Goal: Information Seeking & Learning: Check status

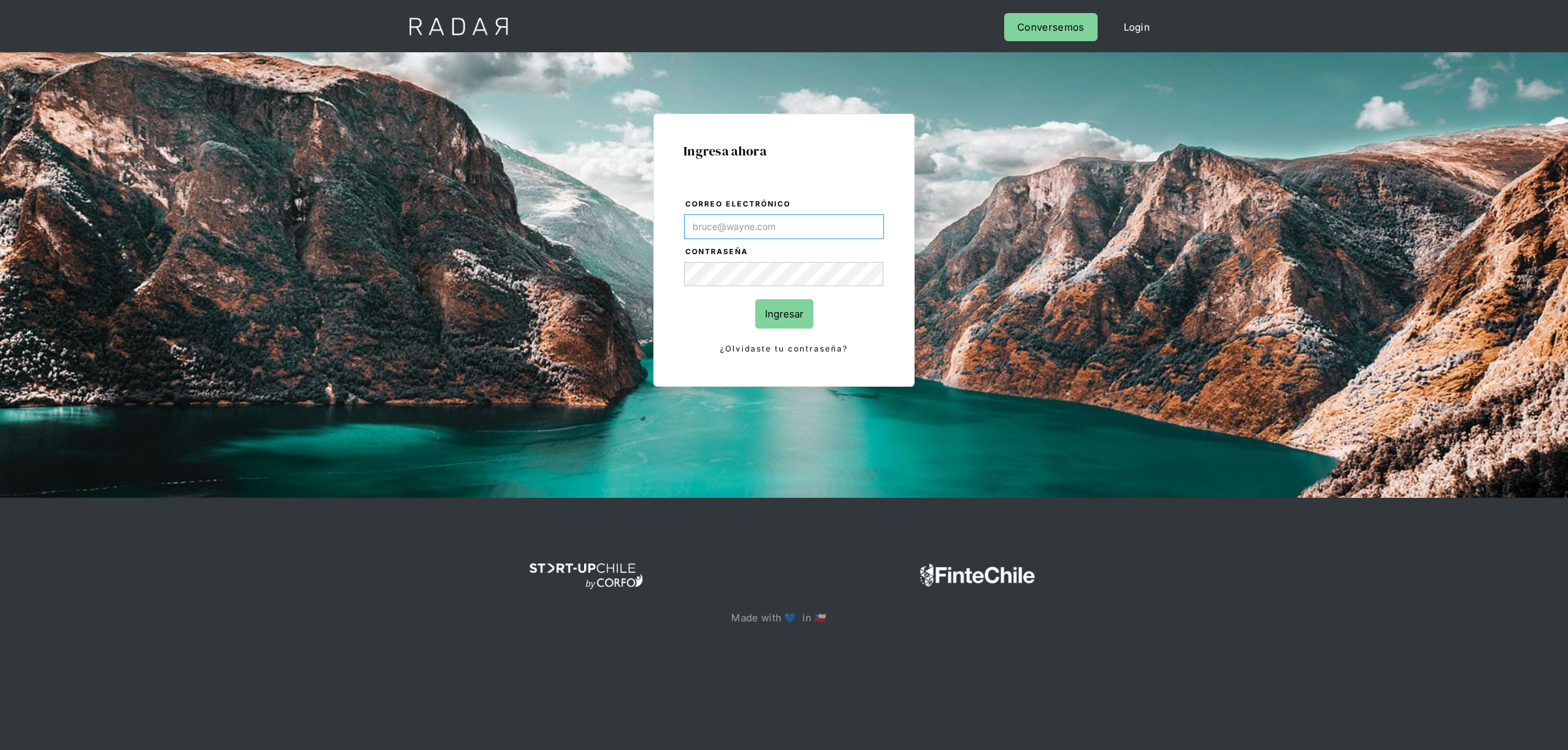
drag, startPoint x: 811, startPoint y: 223, endPoint x: 804, endPoint y: 233, distance: 12.2
click at [811, 223] on input "Correo electrónico" at bounding box center [784, 226] width 200 height 25
type input "[EMAIL_ADDRESS][DOMAIN_NAME]"
click at [791, 302] on input "Ingresar" at bounding box center [784, 314] width 58 height 29
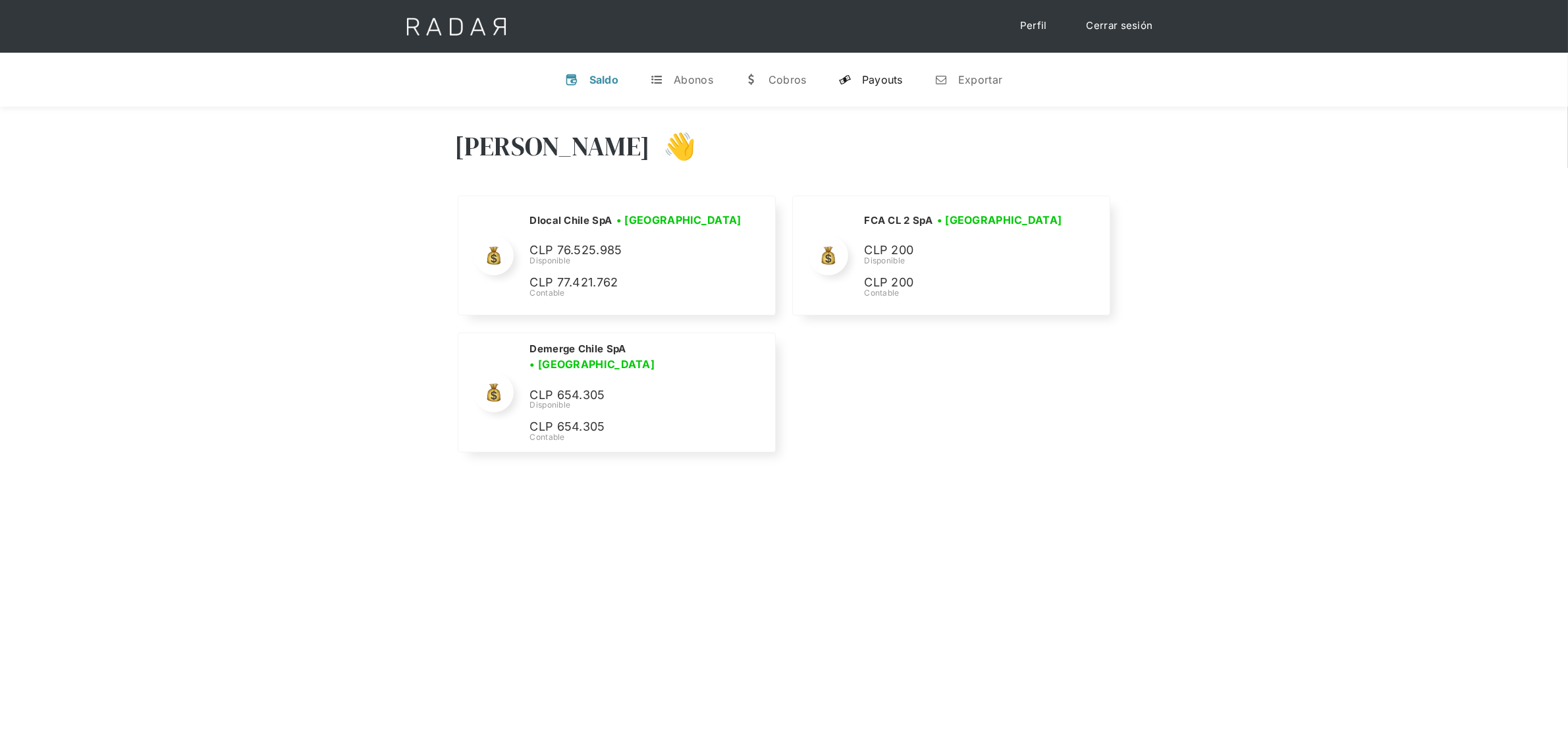
click at [880, 84] on div "Payouts" at bounding box center [882, 80] width 41 height 13
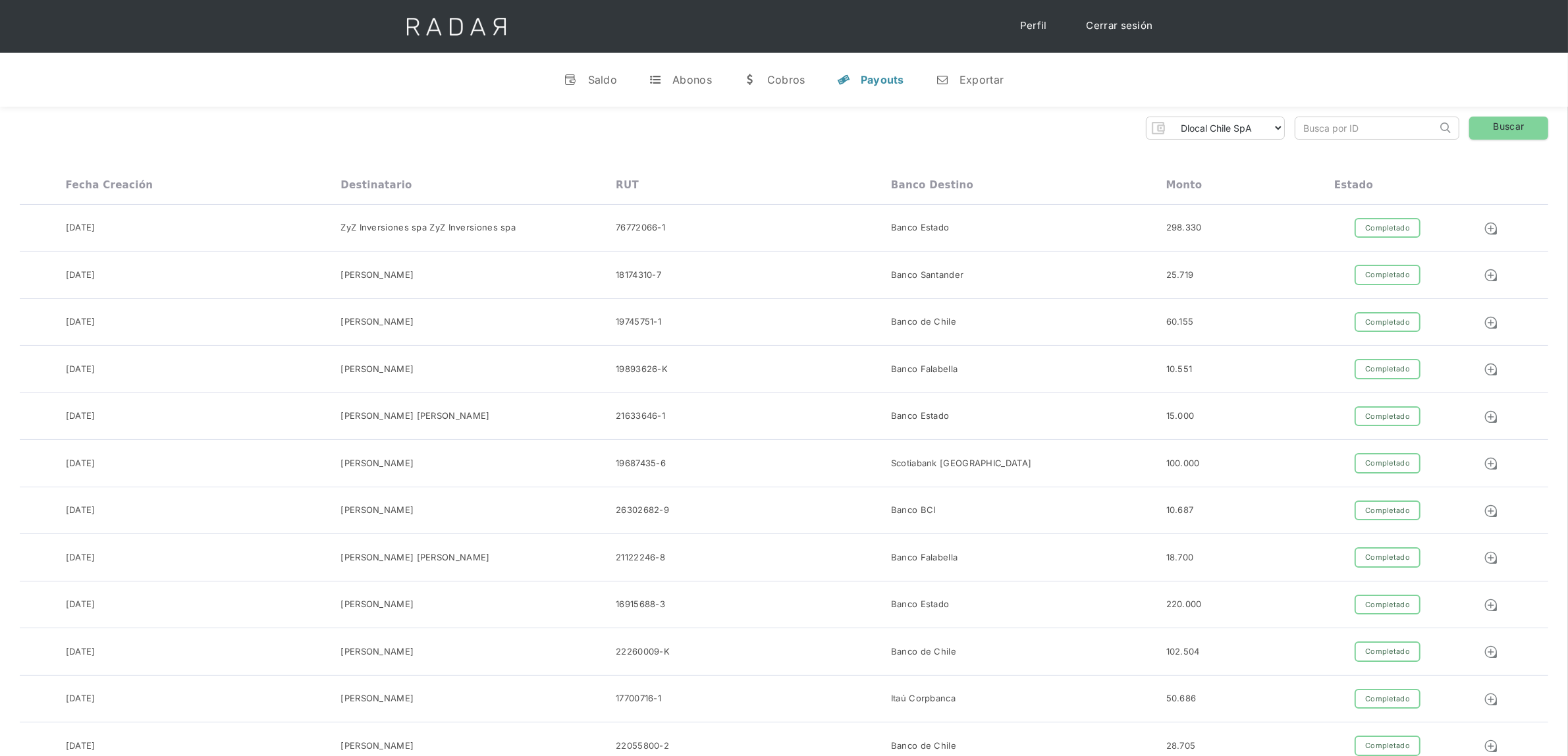
click at [1341, 128] on input "search" at bounding box center [1366, 127] width 142 height 21
paste input "526004982"
type input "526004982"
click at [1492, 127] on link "Buscar" at bounding box center [1508, 127] width 79 height 23
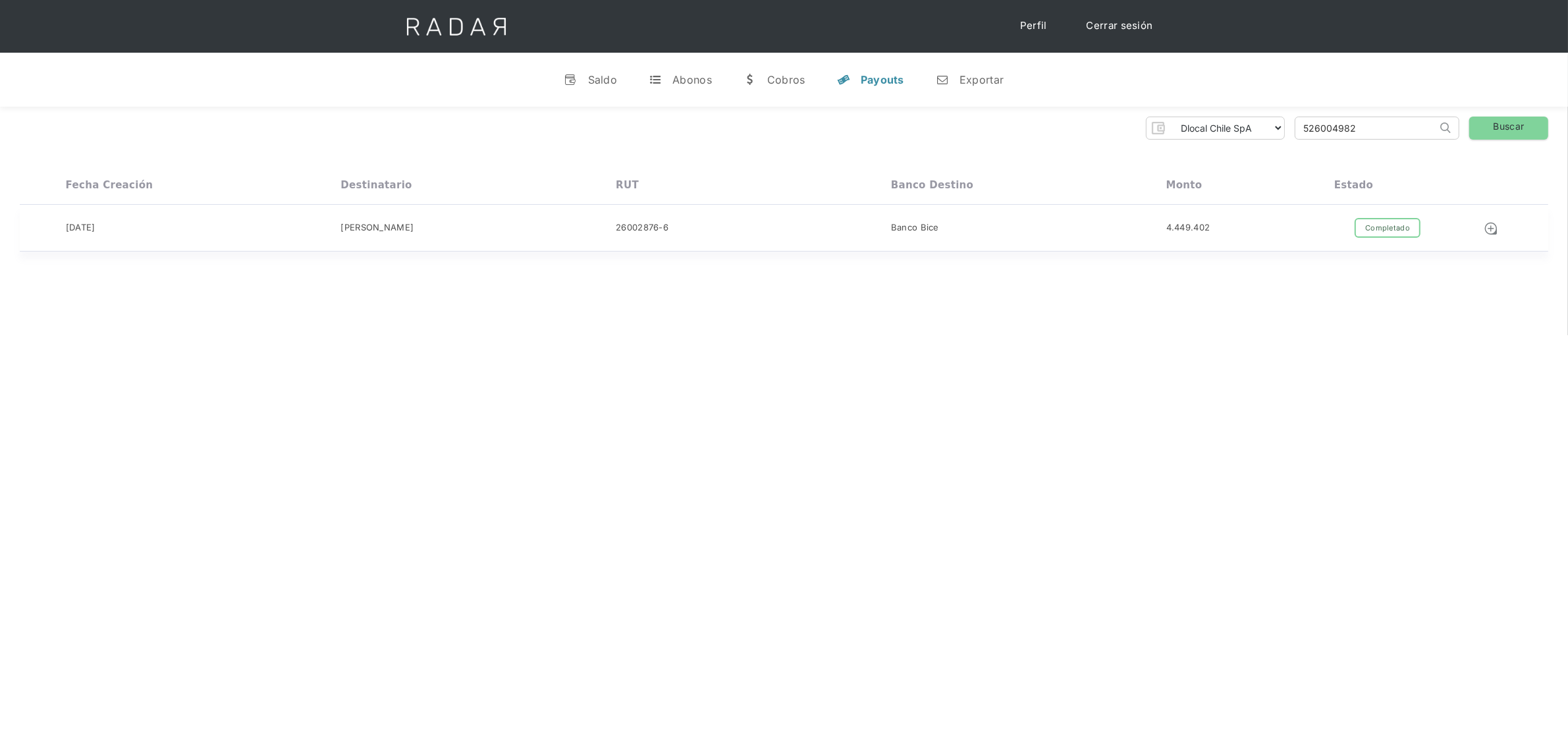
click at [677, 234] on div "26002876-6" at bounding box center [753, 228] width 275 height 21
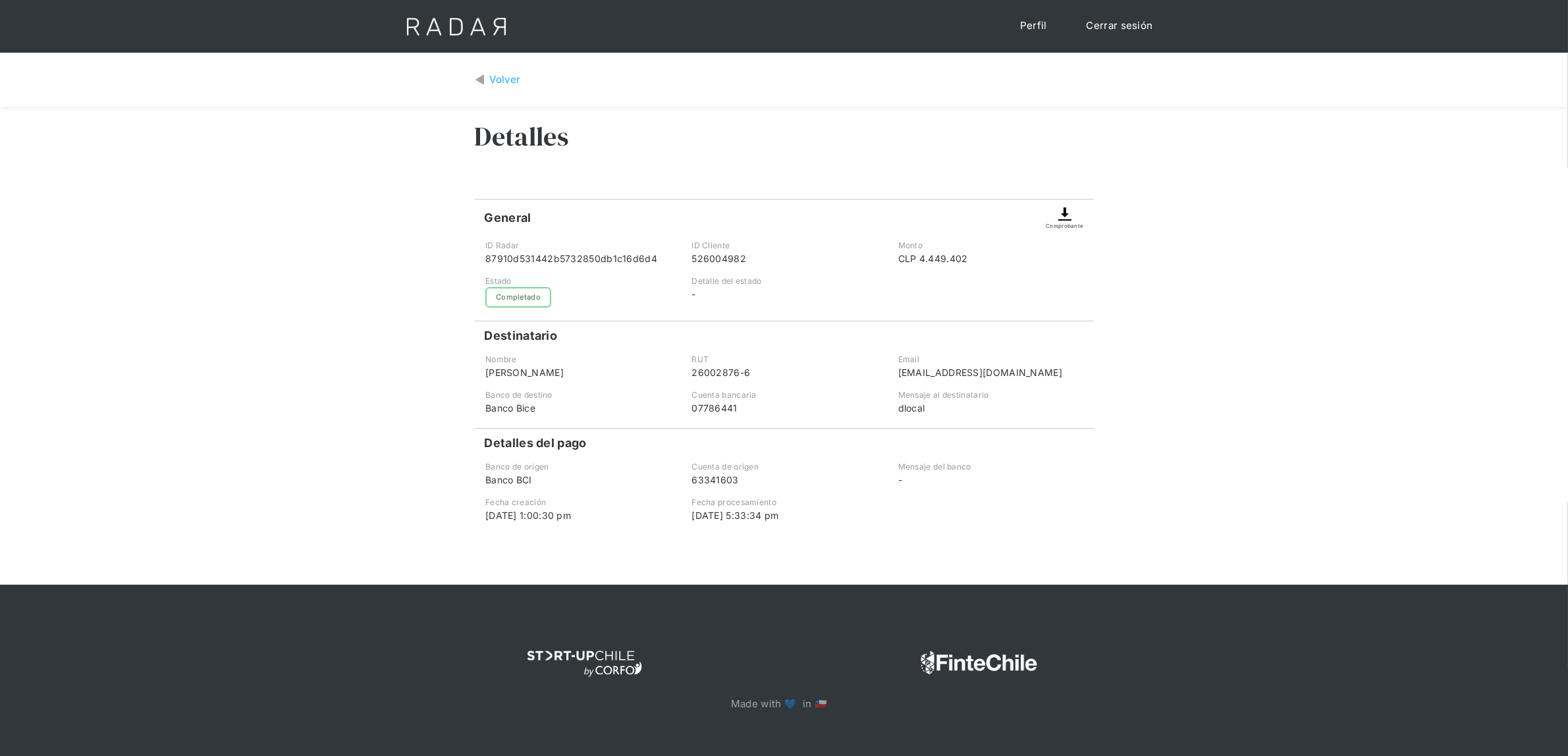
click at [574, 255] on div "87910d531442b5732850db1c16d6d4" at bounding box center [577, 258] width 185 height 14
copy div "87910d531442b5732850db1c16d6d4"
click at [735, 254] on div "526004982" at bounding box center [783, 258] width 185 height 14
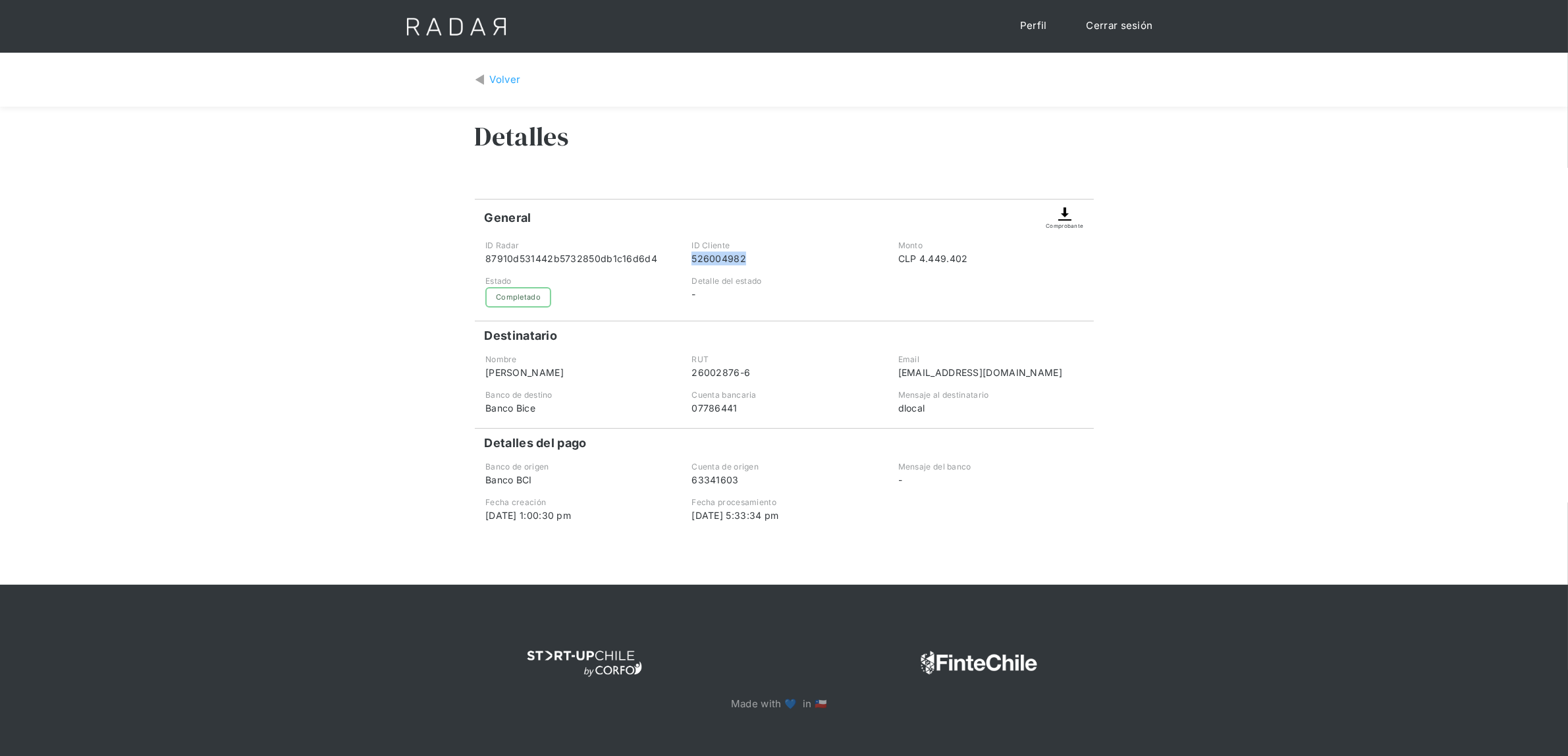
click at [735, 254] on div "526004982" at bounding box center [783, 258] width 185 height 14
copy div "526004982"
click at [490, 76] on div "Volver" at bounding box center [505, 80] width 31 height 15
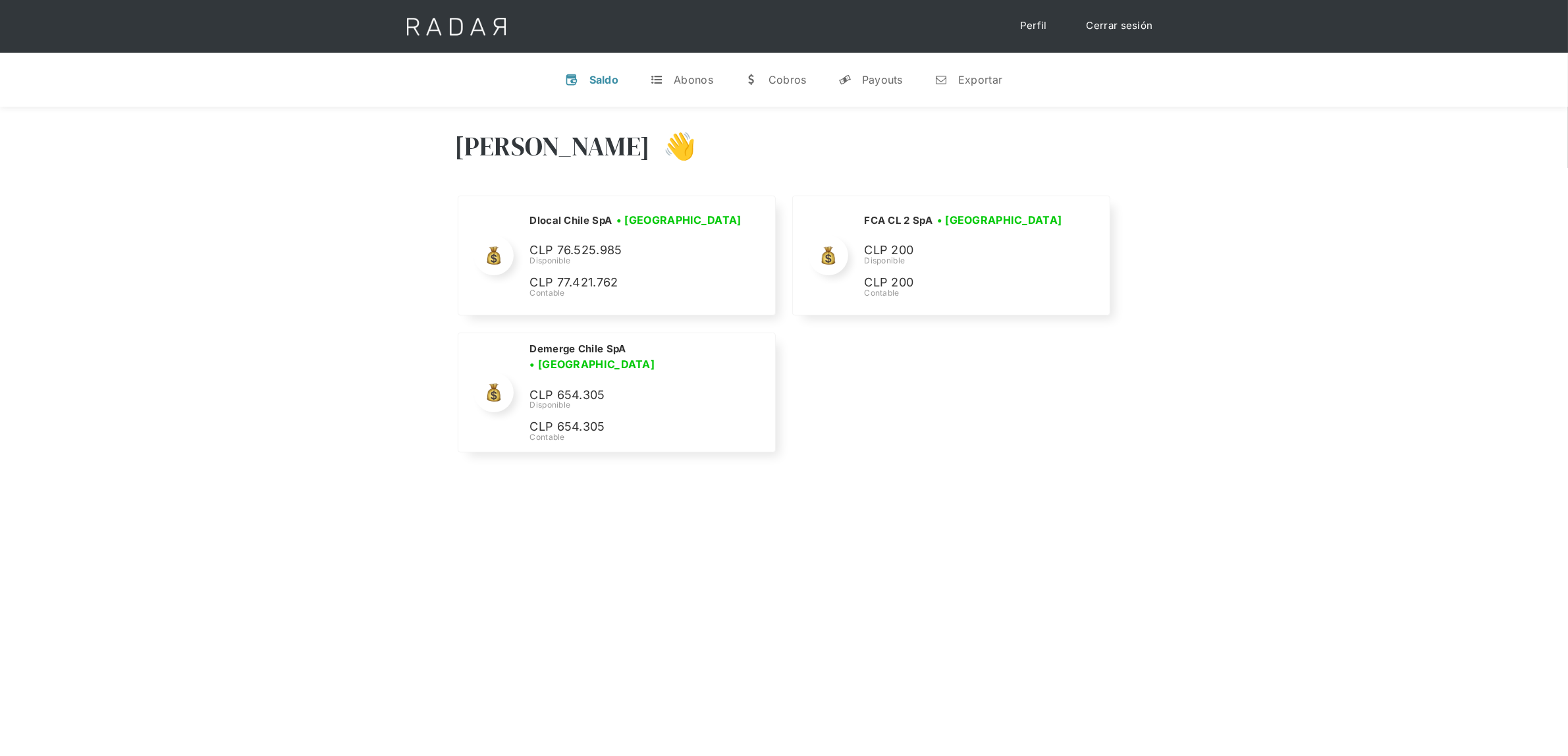
select select "dlocal"
click at [966, 76] on div "Exportar" at bounding box center [980, 80] width 44 height 13
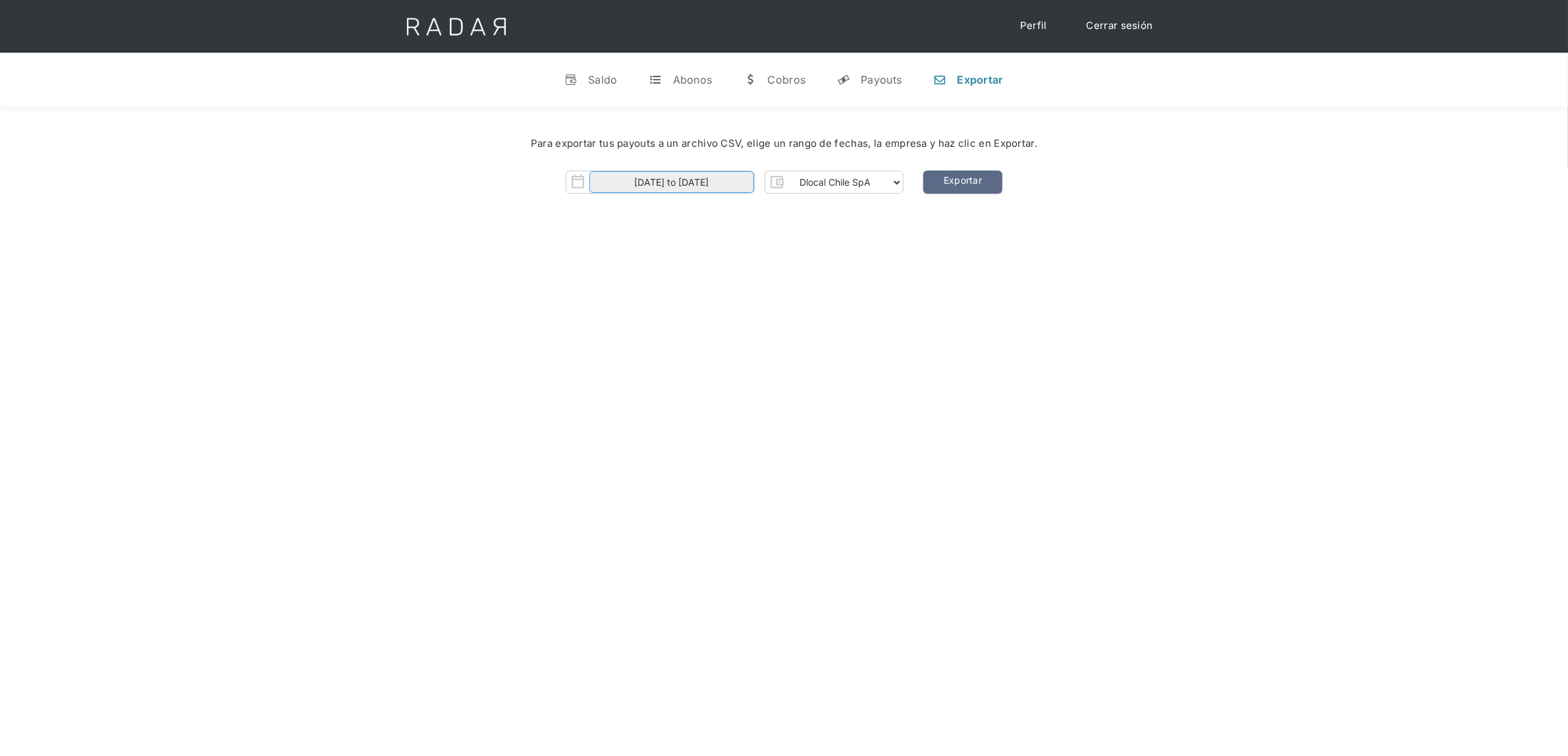
click at [701, 182] on input "01-09-2025 to 22-09-2025" at bounding box center [671, 182] width 165 height 21
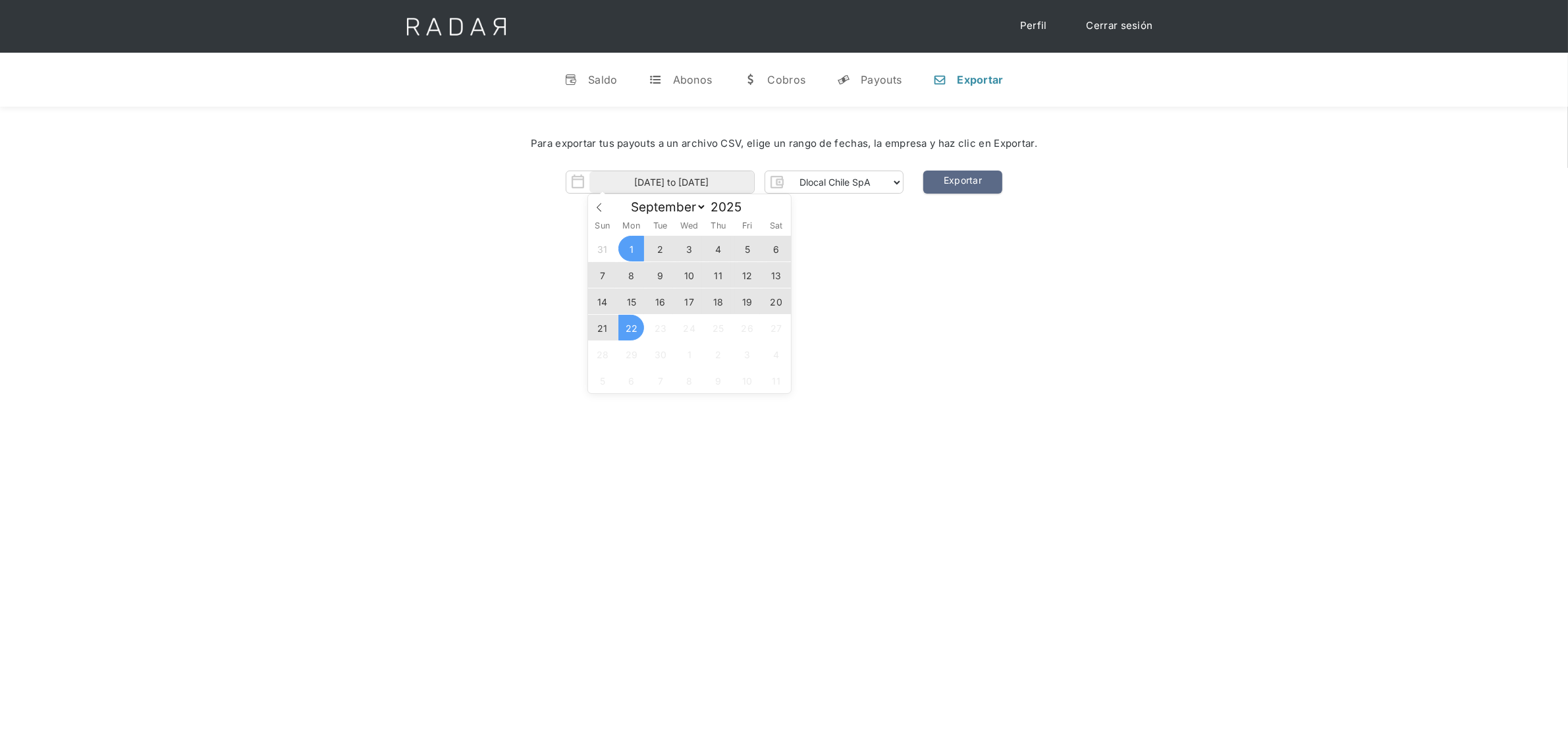
click at [629, 245] on span "1" at bounding box center [631, 248] width 26 height 26
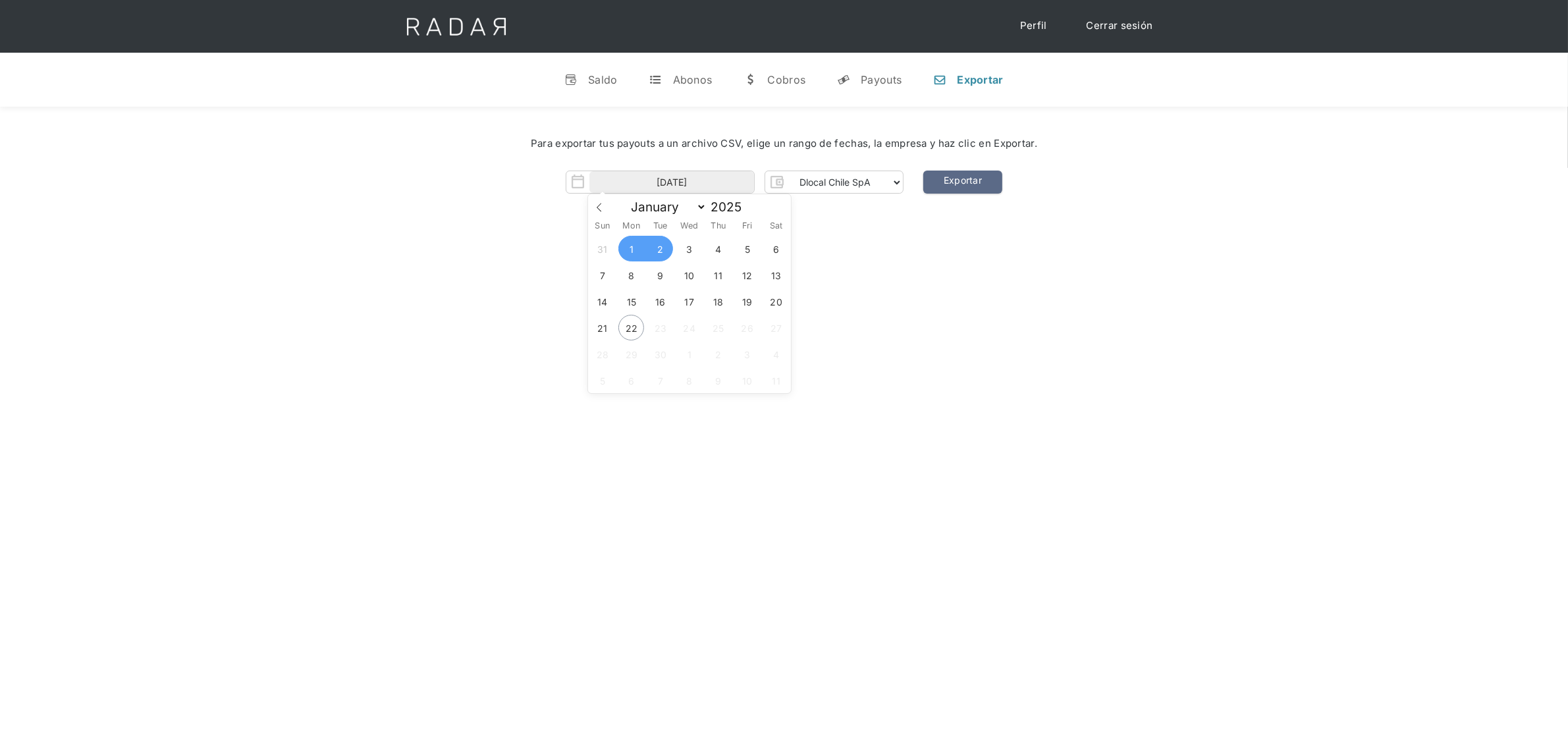
click at [660, 251] on span "2" at bounding box center [660, 248] width 26 height 26
type input "01-09-2025 to 02-09-2025"
click at [794, 248] on div "Hola Lucas 👋 Cargando tus cuentas... Nombre de la empresa • Conectada • Descone…" at bounding box center [784, 485] width 1568 height 756
click at [976, 185] on link "Exportar" at bounding box center [963, 182] width 79 height 23
